Goal: Communication & Community: Share content

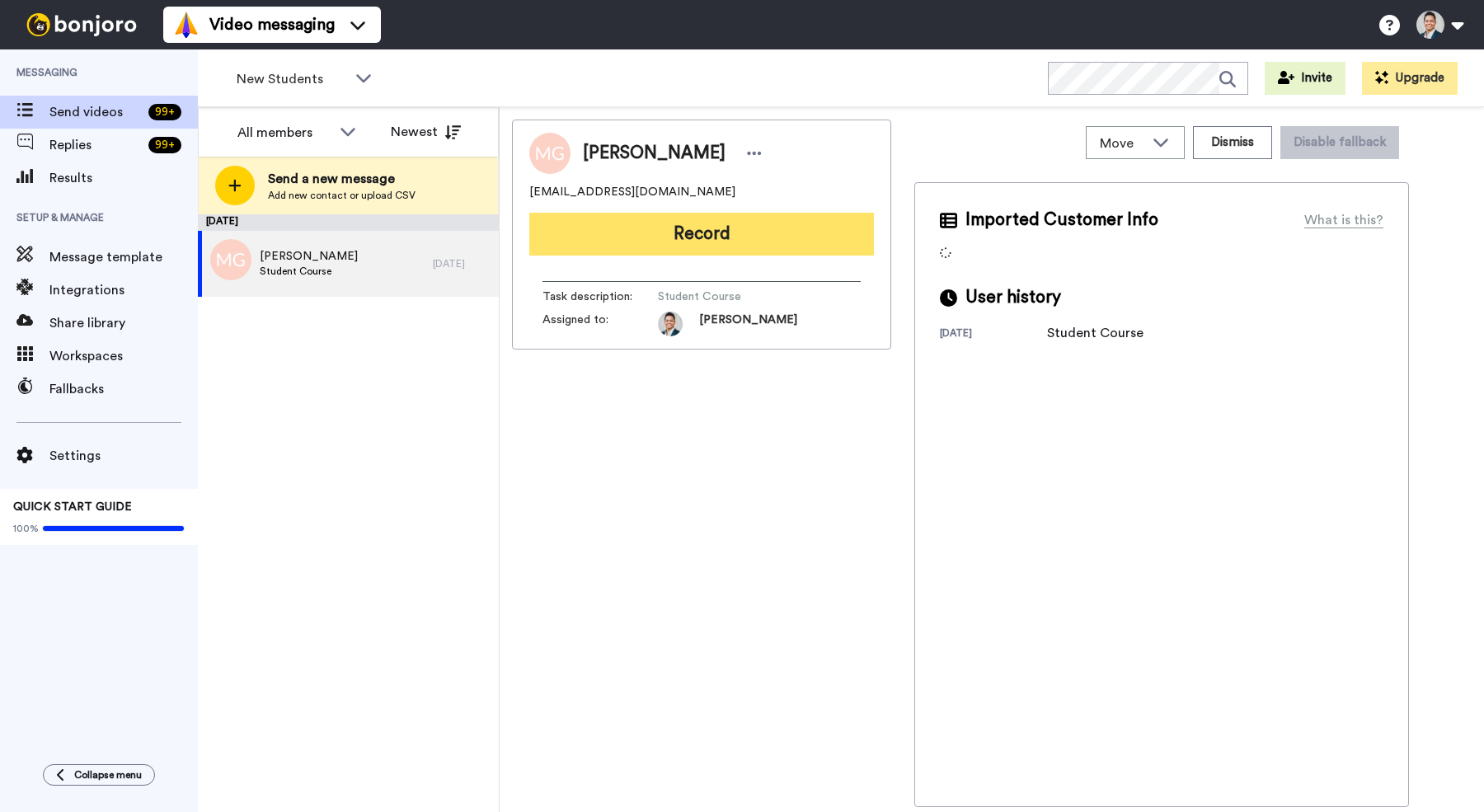
click at [646, 233] on button "Record" at bounding box center [701, 234] width 345 height 43
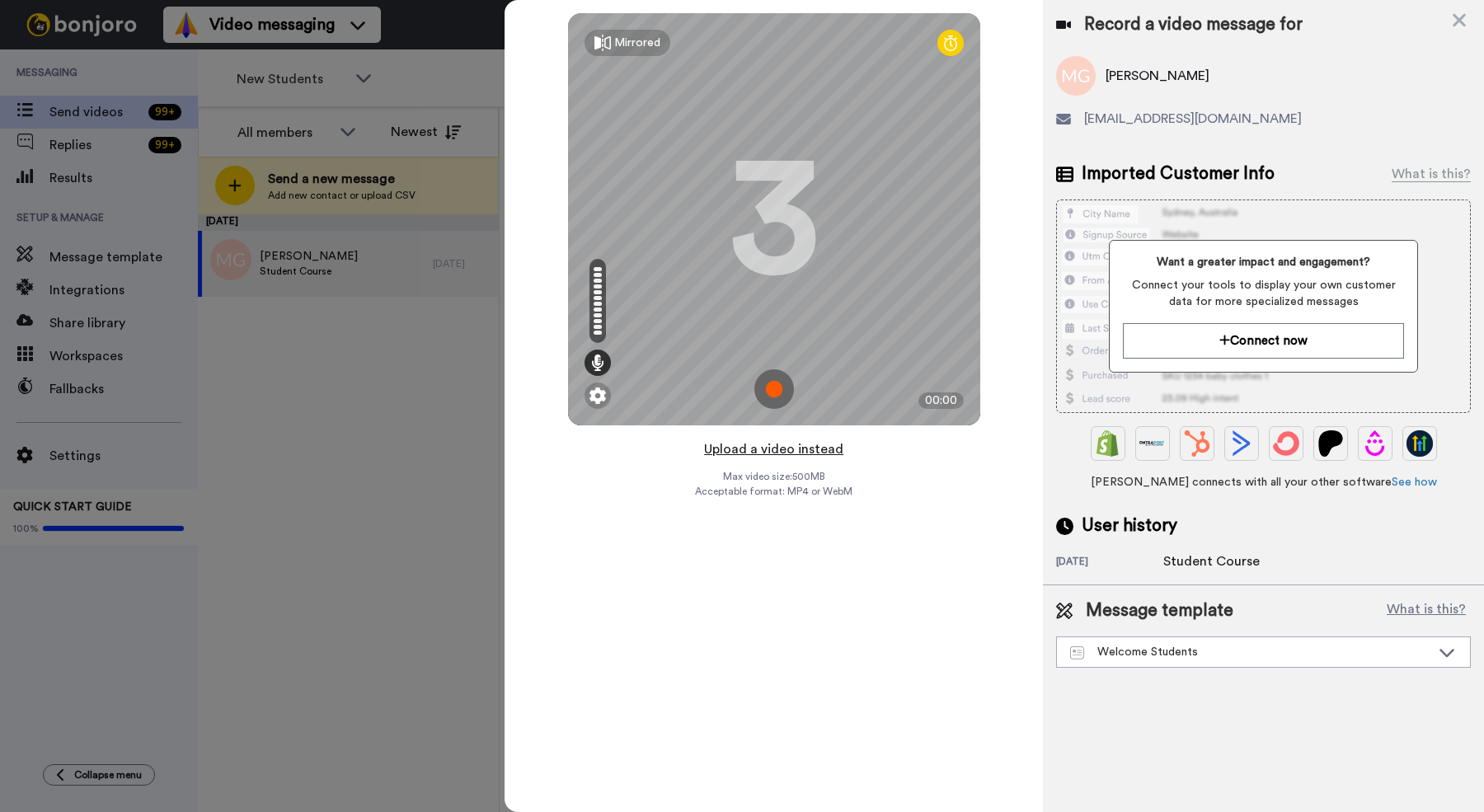
click at [730, 443] on button "Upload a video instead" at bounding box center [774, 449] width 149 height 21
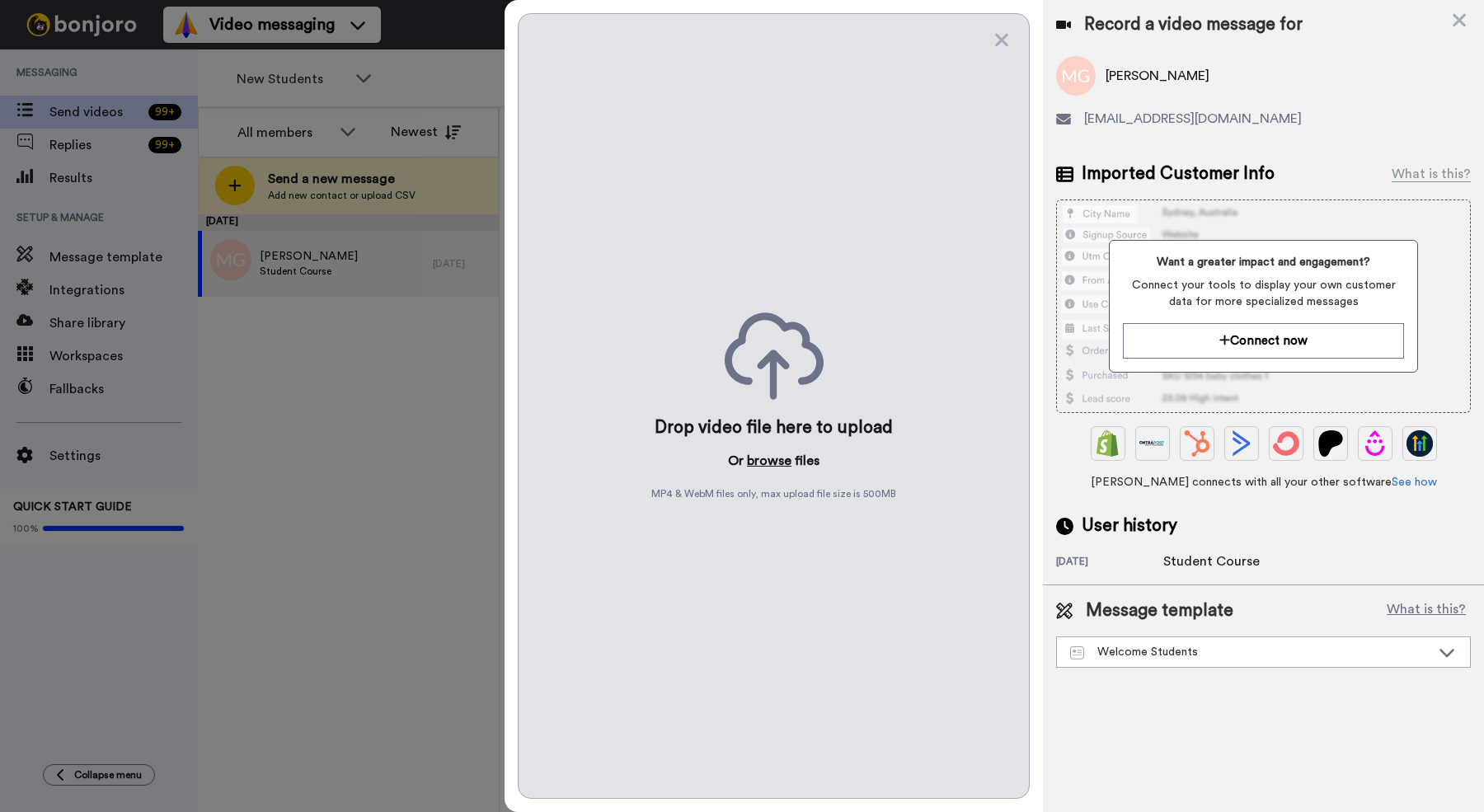
click at [755, 459] on button "browse" at bounding box center [769, 460] width 45 height 20
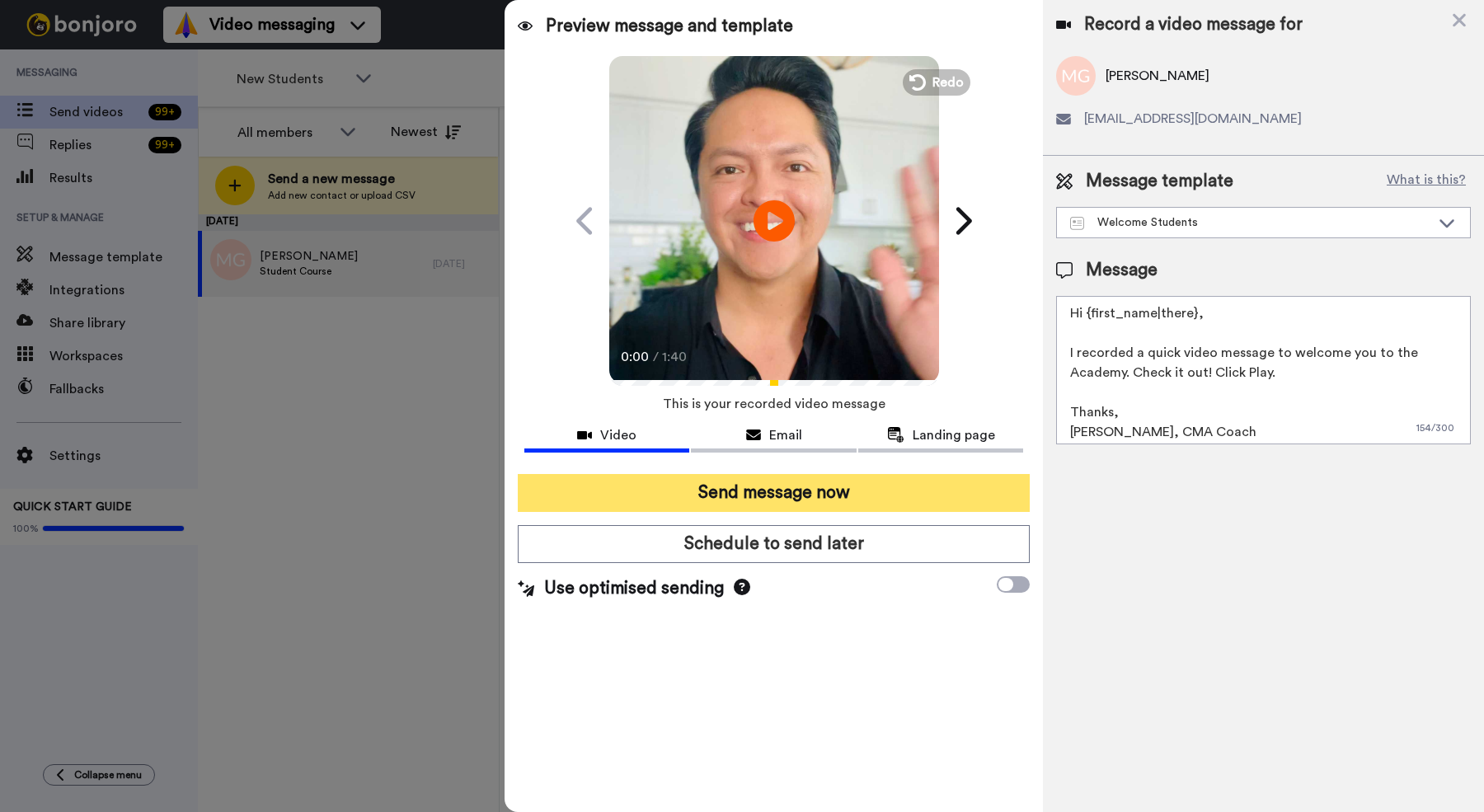
click at [718, 497] on button "Send message now" at bounding box center [774, 493] width 512 height 38
